Goal: Information Seeking & Learning: Learn about a topic

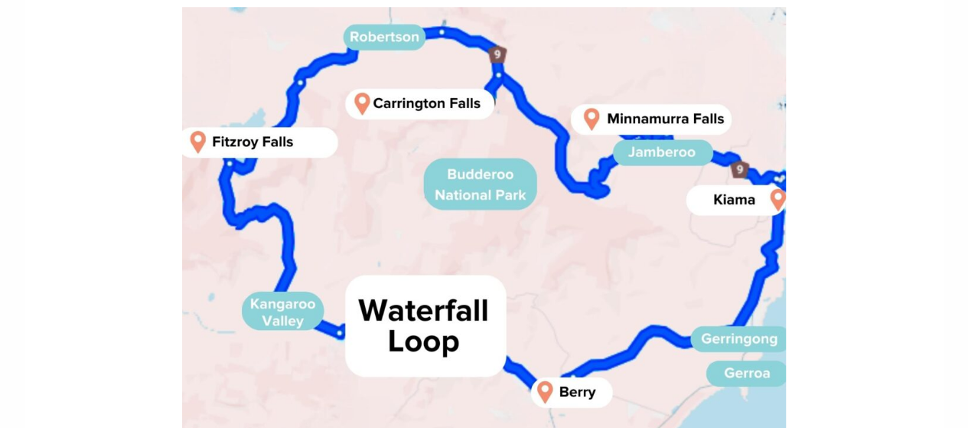
scroll to position [778, 0]
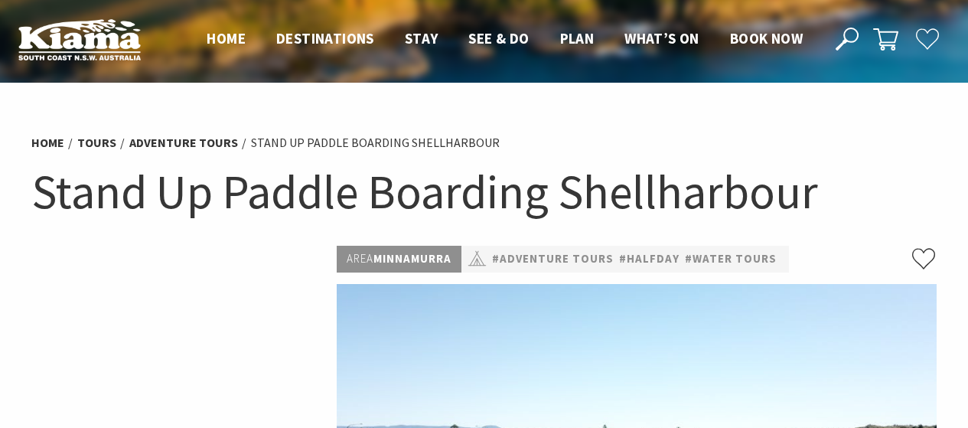
select select "3"
select select "2"
select select "3"
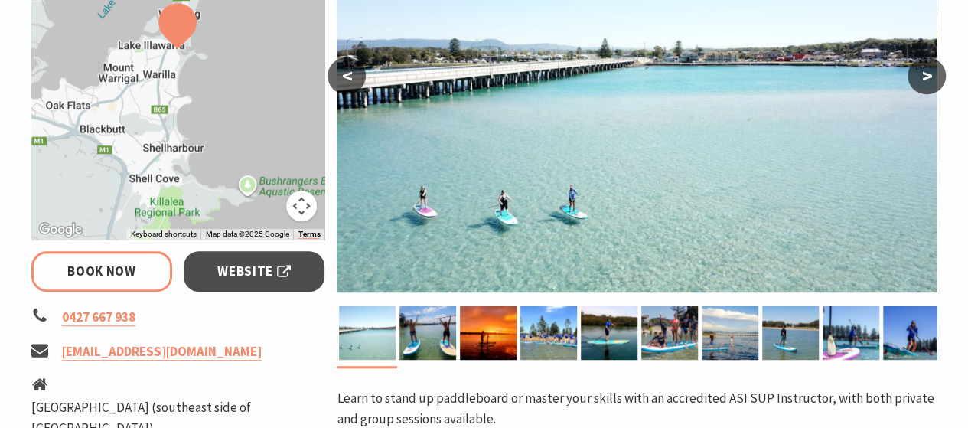
scroll to position [387, 0]
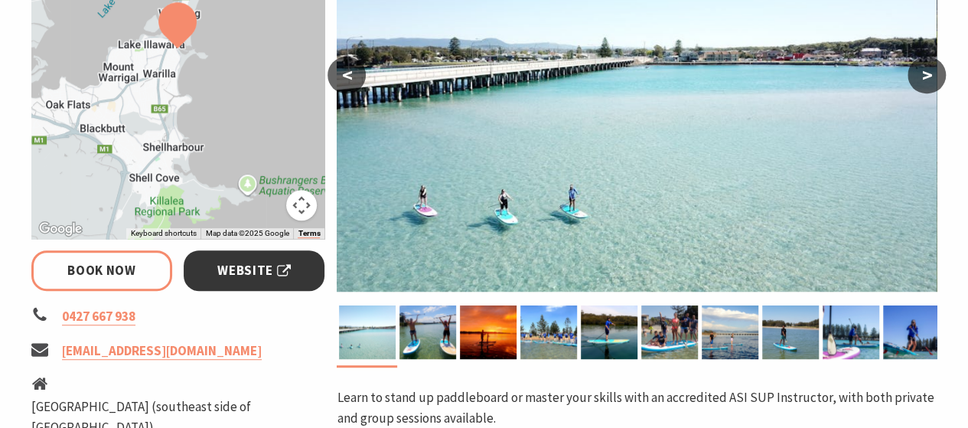
click at [228, 270] on span "Website" at bounding box center [253, 270] width 73 height 21
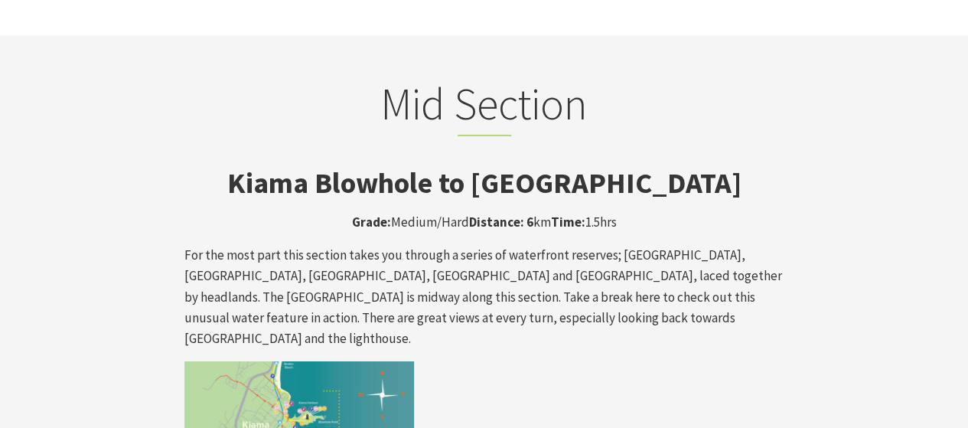
scroll to position [2489, 0]
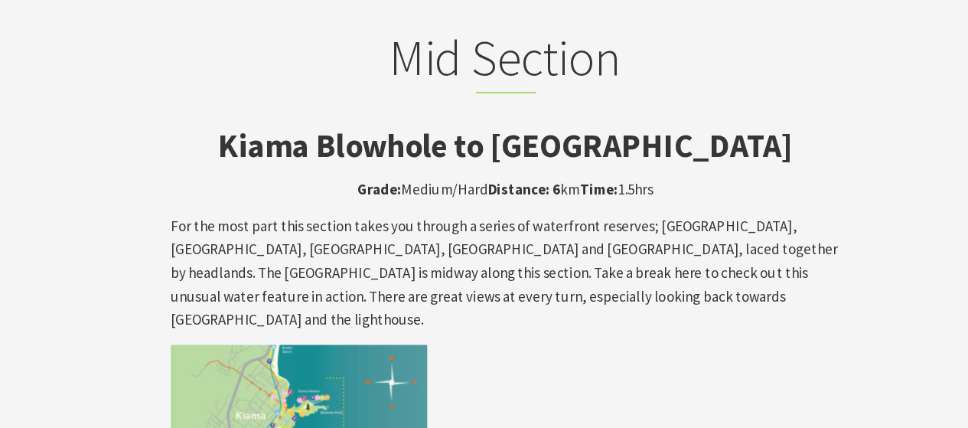
scroll to position [2550, 0]
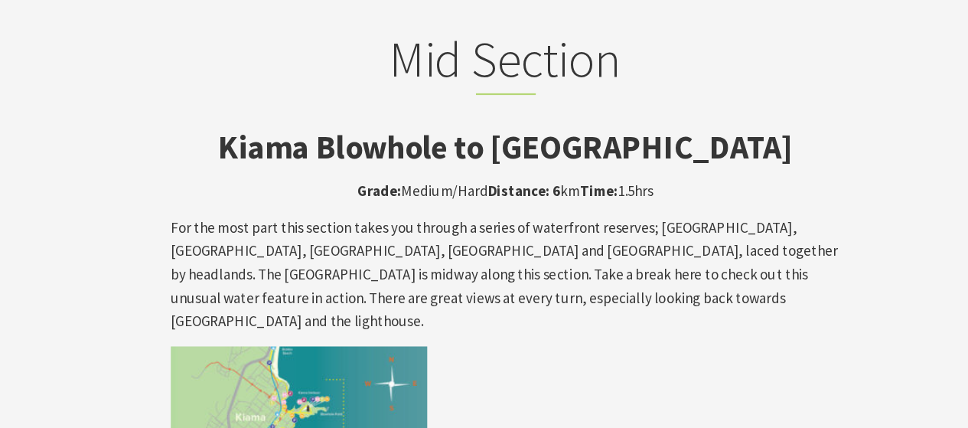
click at [522, 194] on p "For the most part this section takes you through a series of waterfront reserve…" at bounding box center [484, 246] width 600 height 104
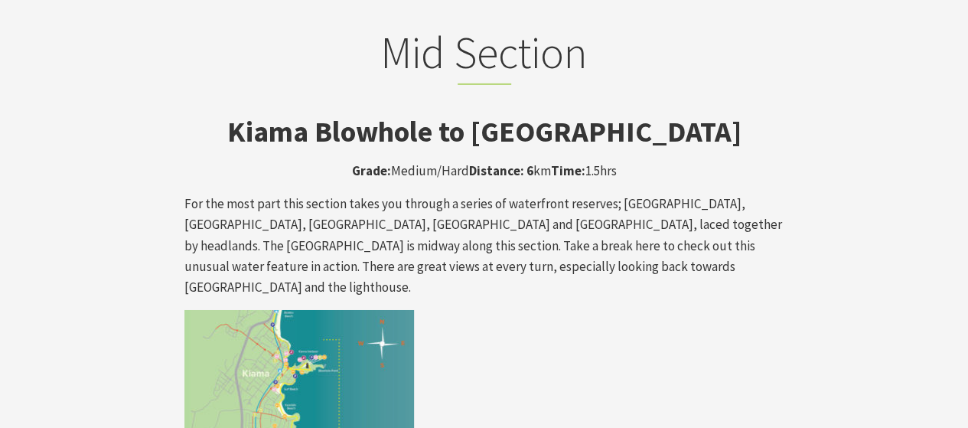
click at [548, 194] on p "For the most part this section takes you through a series of waterfront reserve…" at bounding box center [484, 246] width 600 height 104
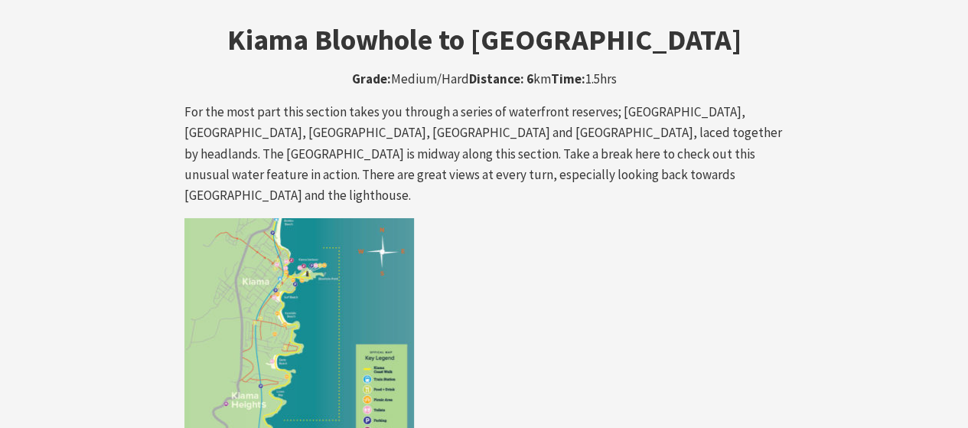
scroll to position [2641, 0]
click at [299, 235] on img at bounding box center [298, 333] width 229 height 229
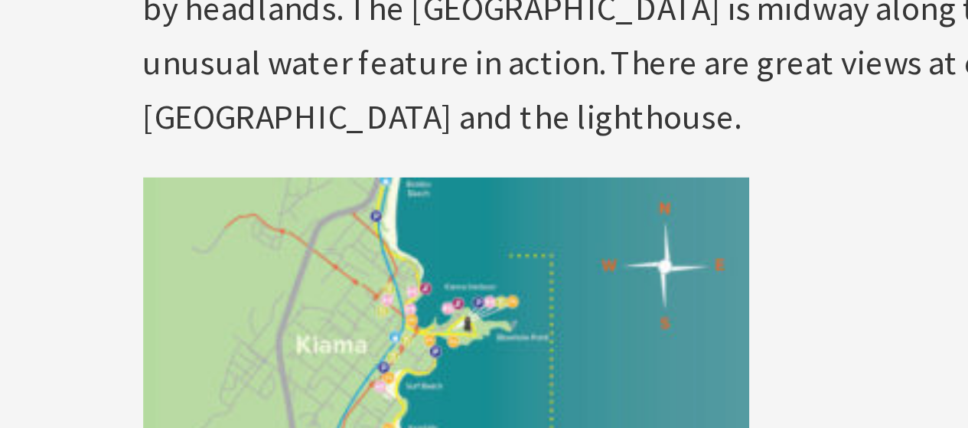
scroll to position [2686, 0]
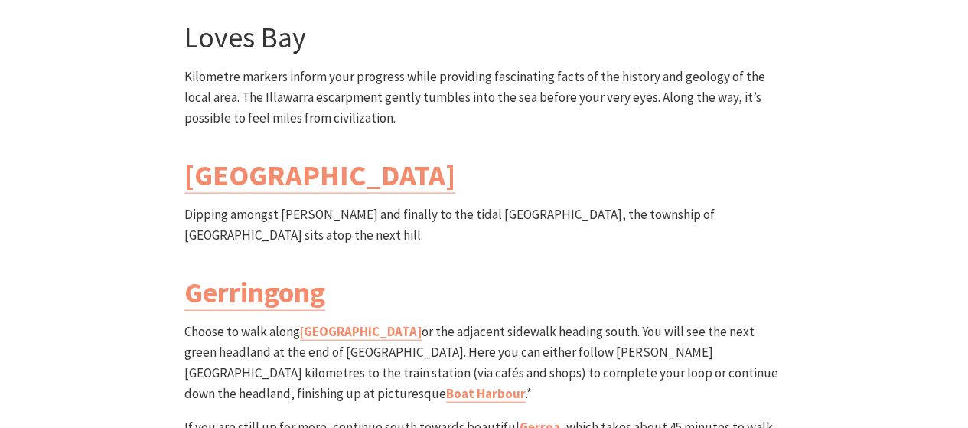
scroll to position [4454, 0]
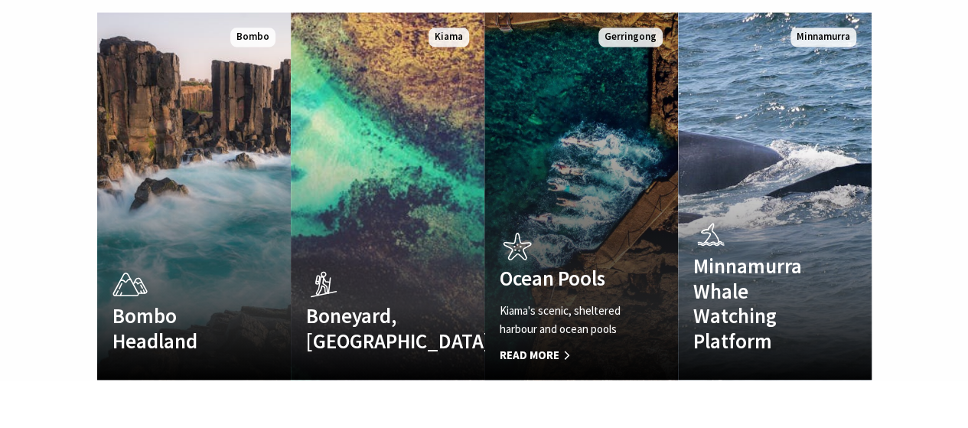
scroll to position [1046, 0]
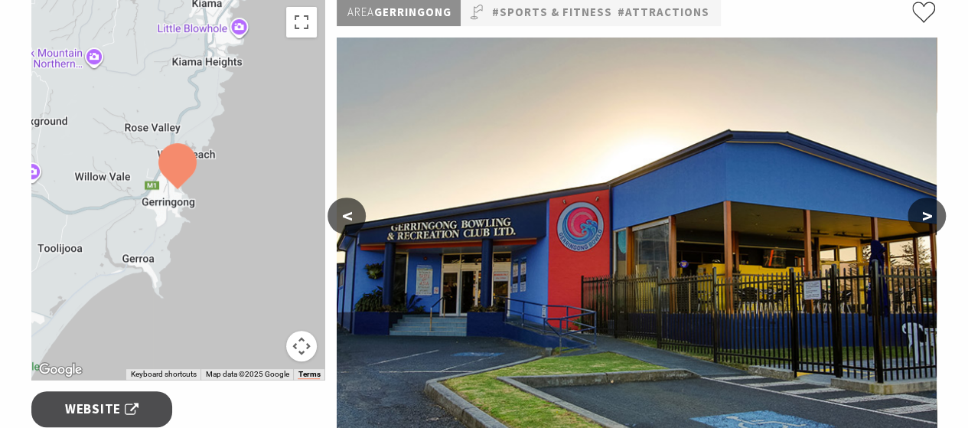
scroll to position [242, 0]
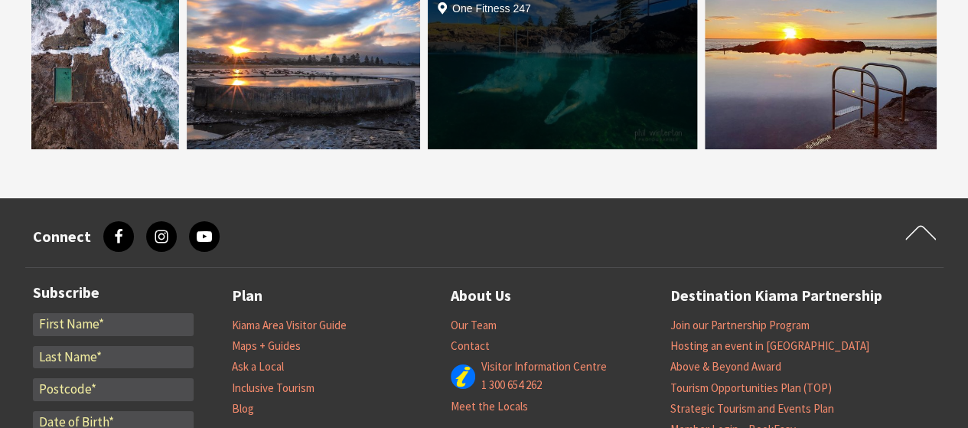
scroll to position [2679, 0]
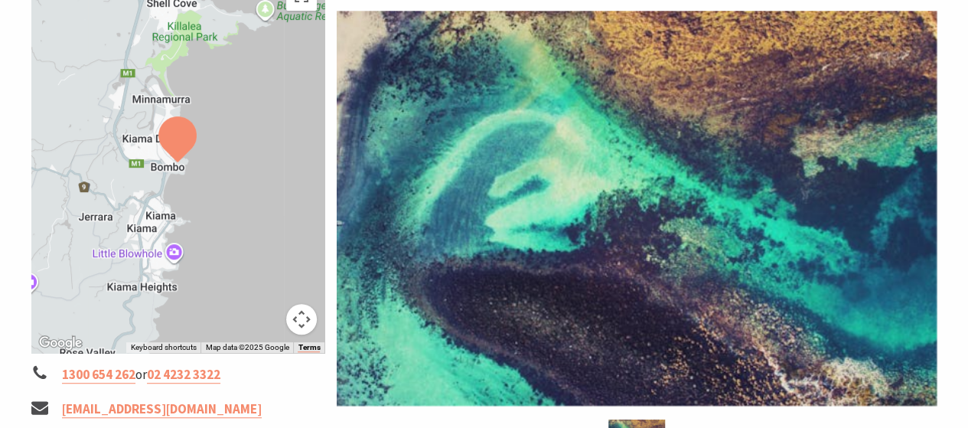
scroll to position [272, 0]
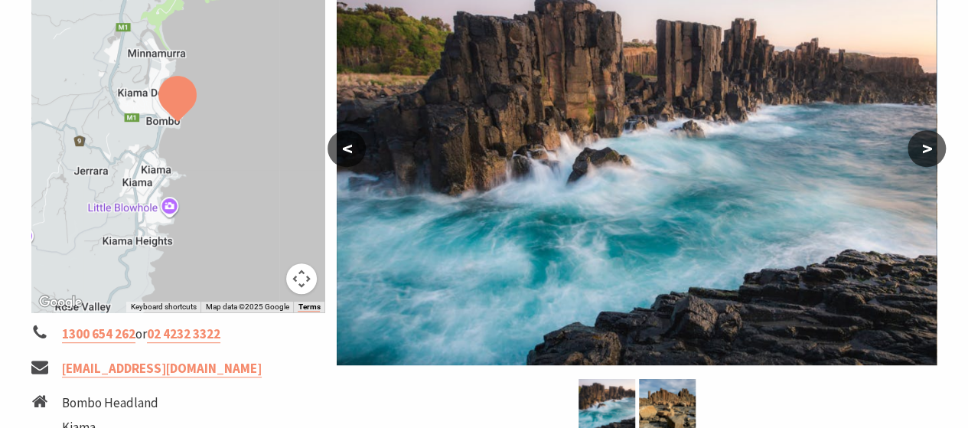
scroll to position [632, 0]
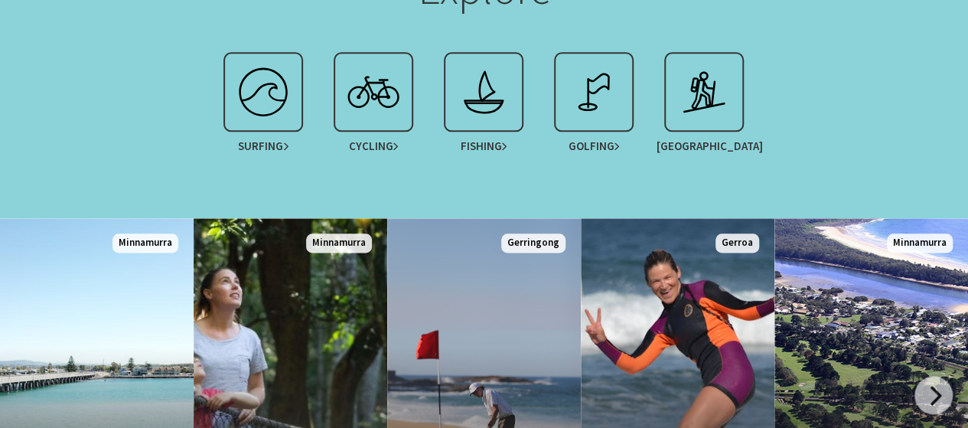
scroll to position [850, 0]
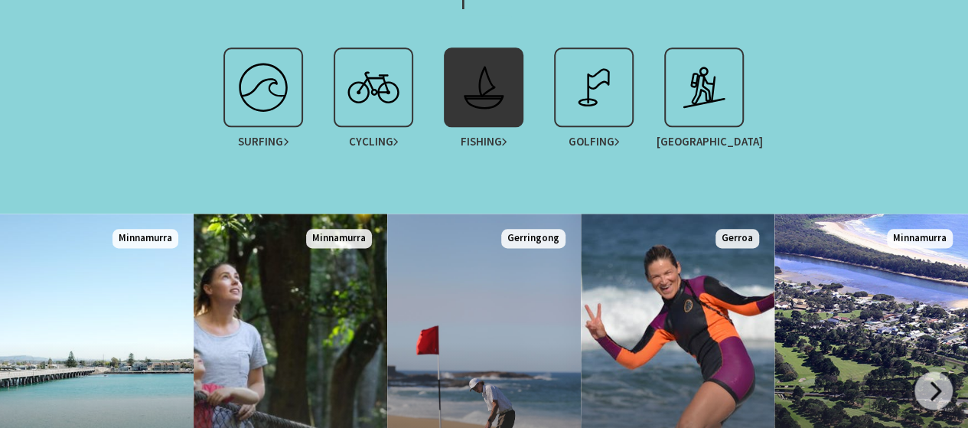
click at [463, 80] on img at bounding box center [483, 87] width 61 height 61
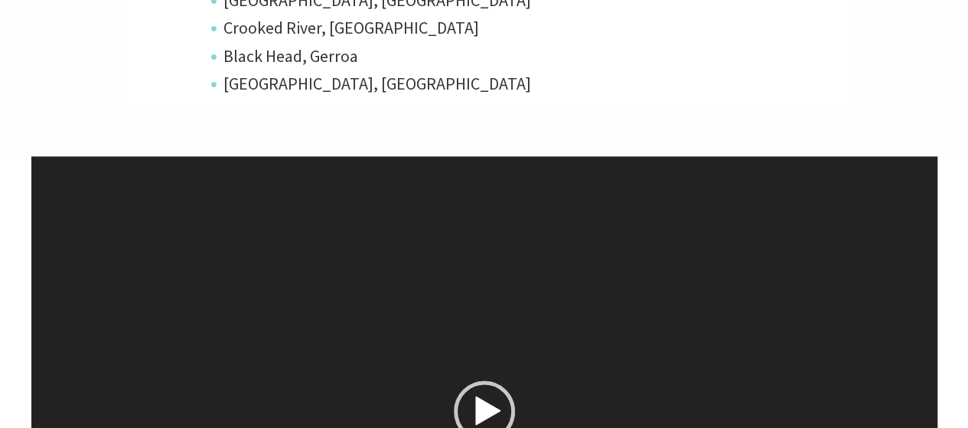
scroll to position [1055, 0]
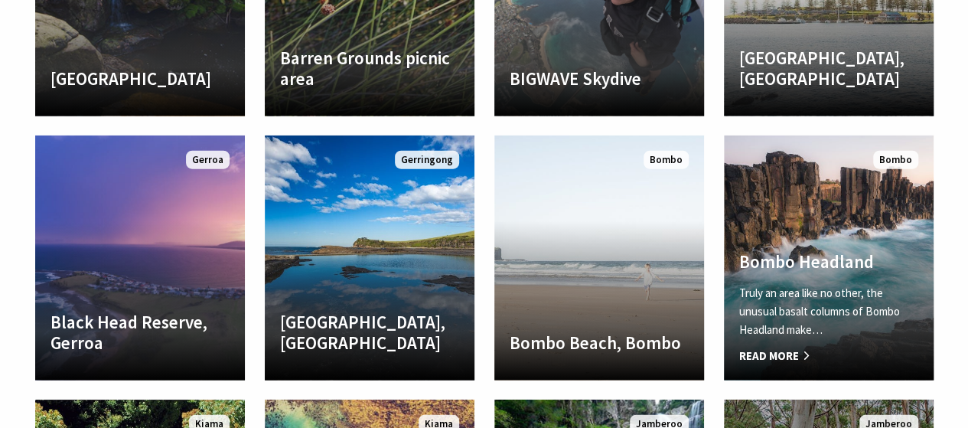
scroll to position [1691, 0]
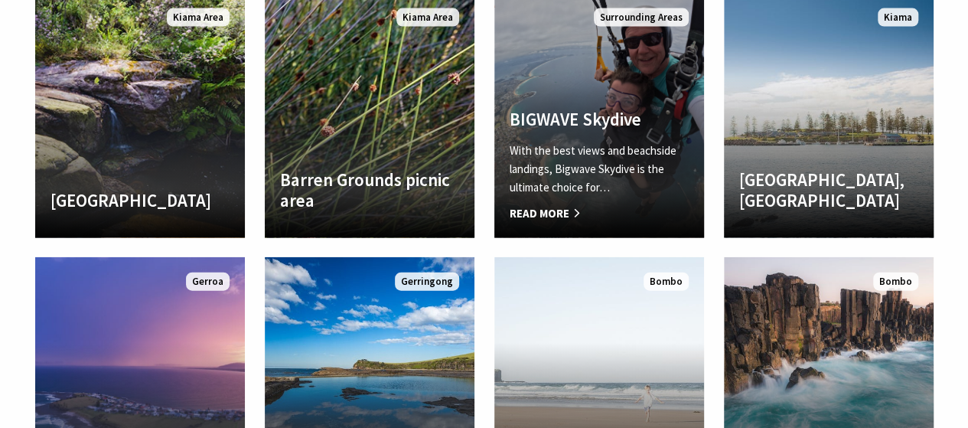
click at [581, 149] on p "With the best views and beachside landings, Bigwave Skydive is the ultimate cho…" at bounding box center [598, 169] width 179 height 55
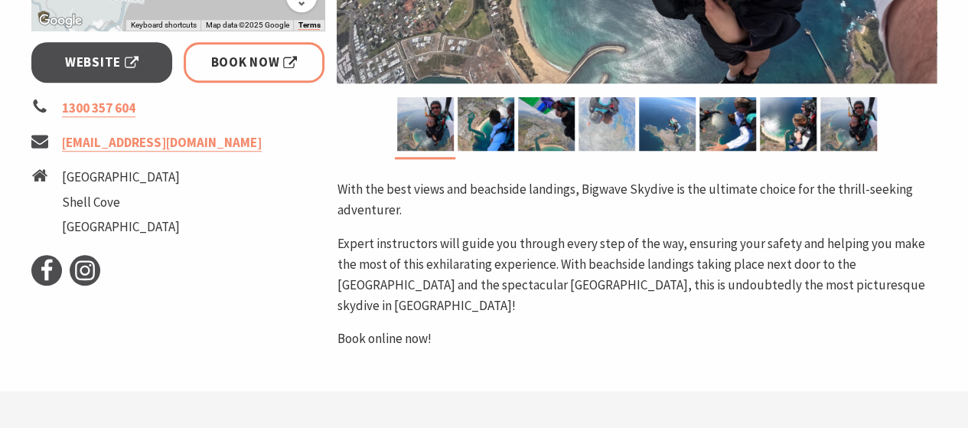
scroll to position [604, 0]
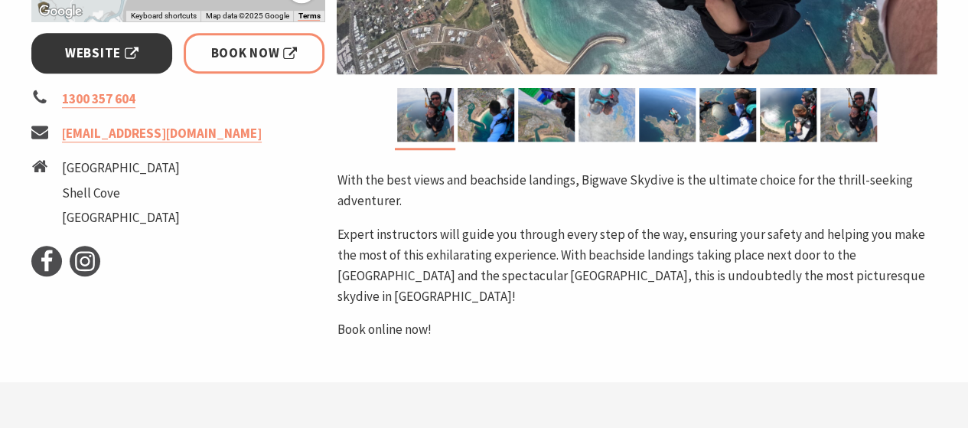
click at [135, 57] on span "Website" at bounding box center [101, 53] width 73 height 21
